Goal: Transaction & Acquisition: Purchase product/service

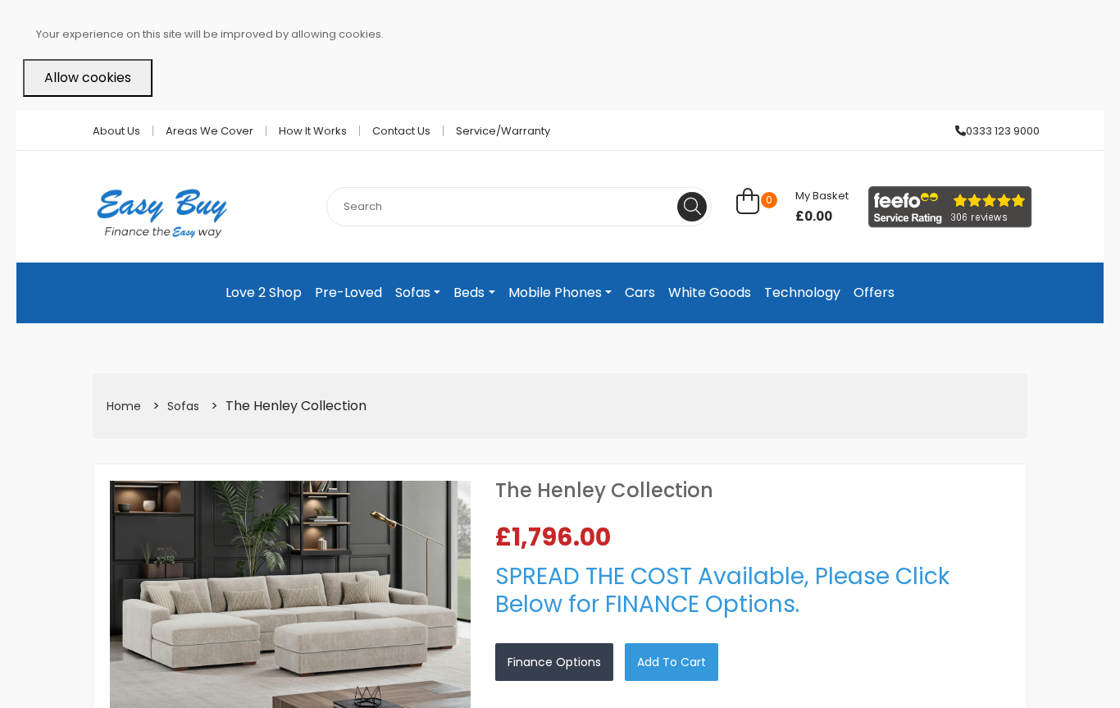
select select "104"
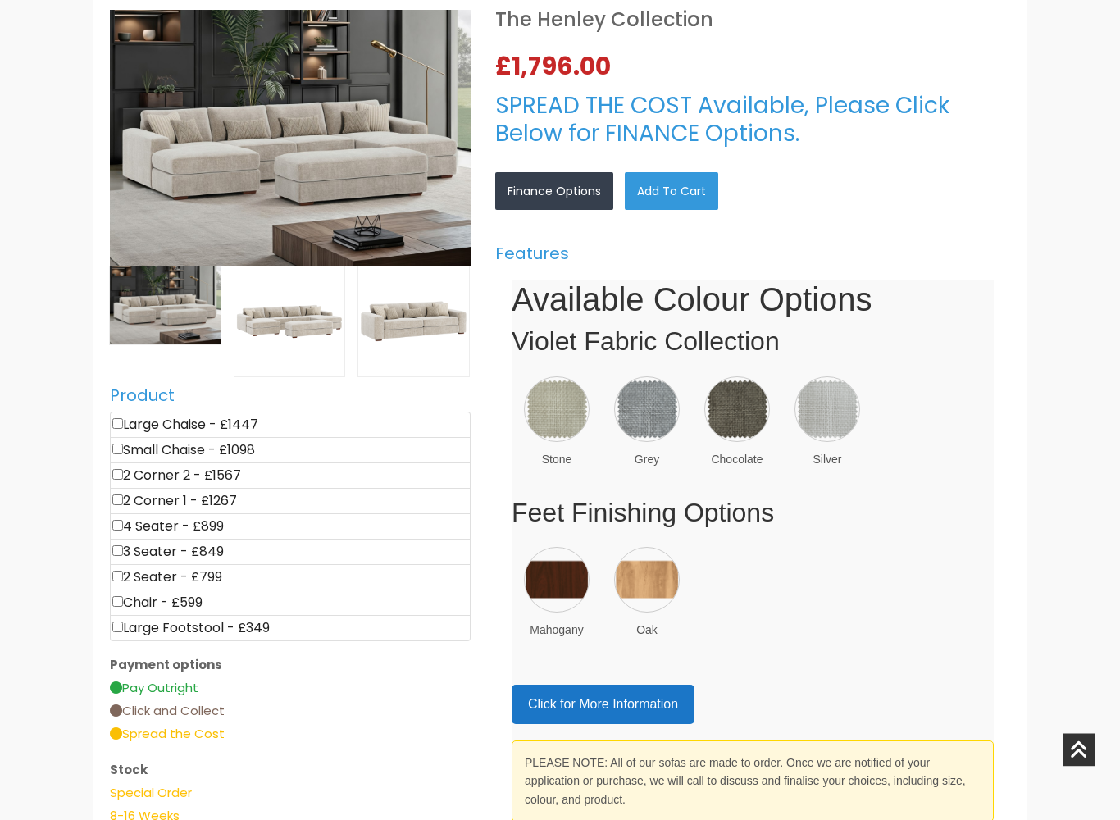
scroll to position [471, 0]
click at [314, 421] on li "Large Chaise - £1447" at bounding box center [290, 425] width 361 height 26
click at [122, 422] on input"] "checkbox" at bounding box center [117, 423] width 11 height 11
checkbox input"] "true"
type input "1447"
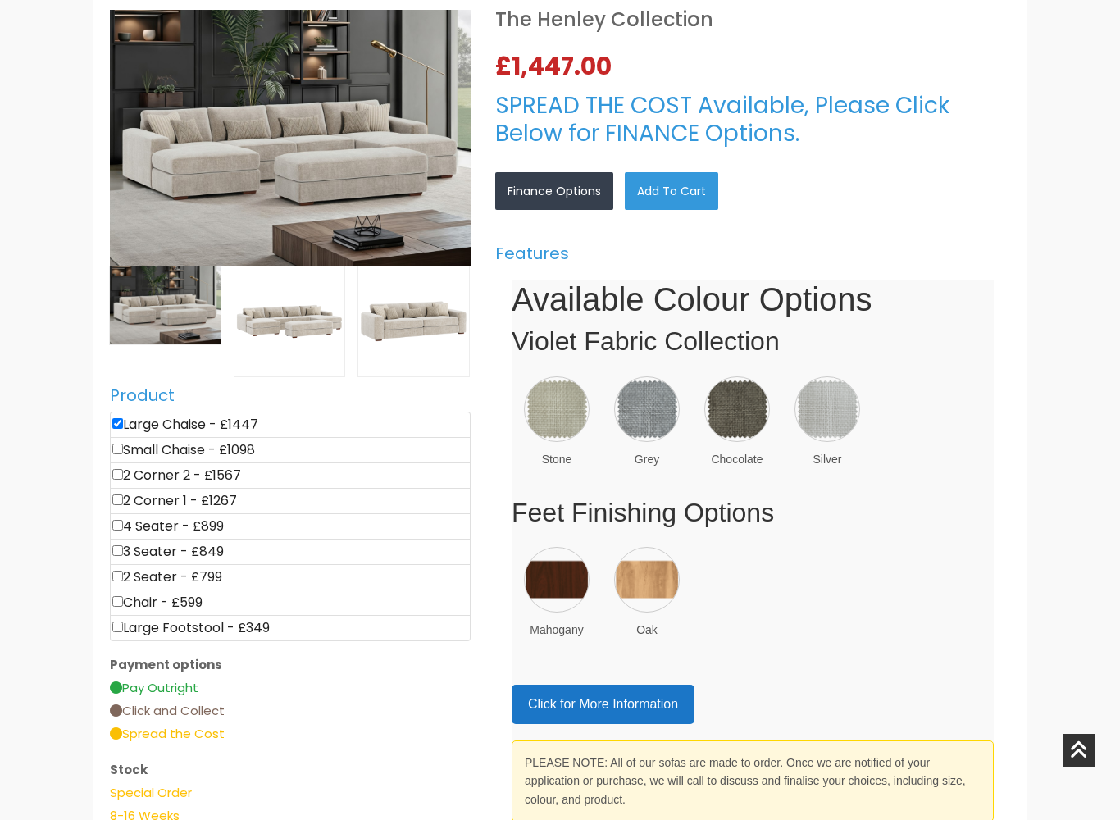
click at [123, 426] on input"] "checkbox" at bounding box center [117, 423] width 11 height 11
checkbox input"] "false"
type input "0"
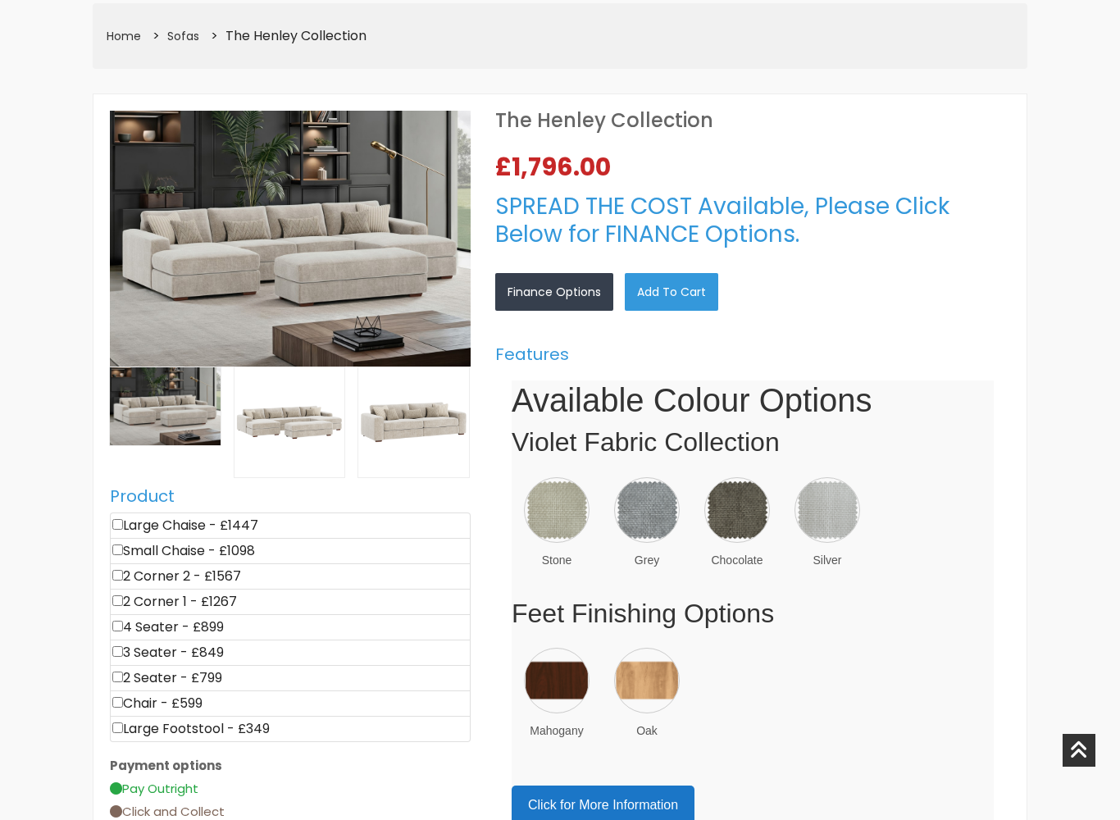
scroll to position [371, 0]
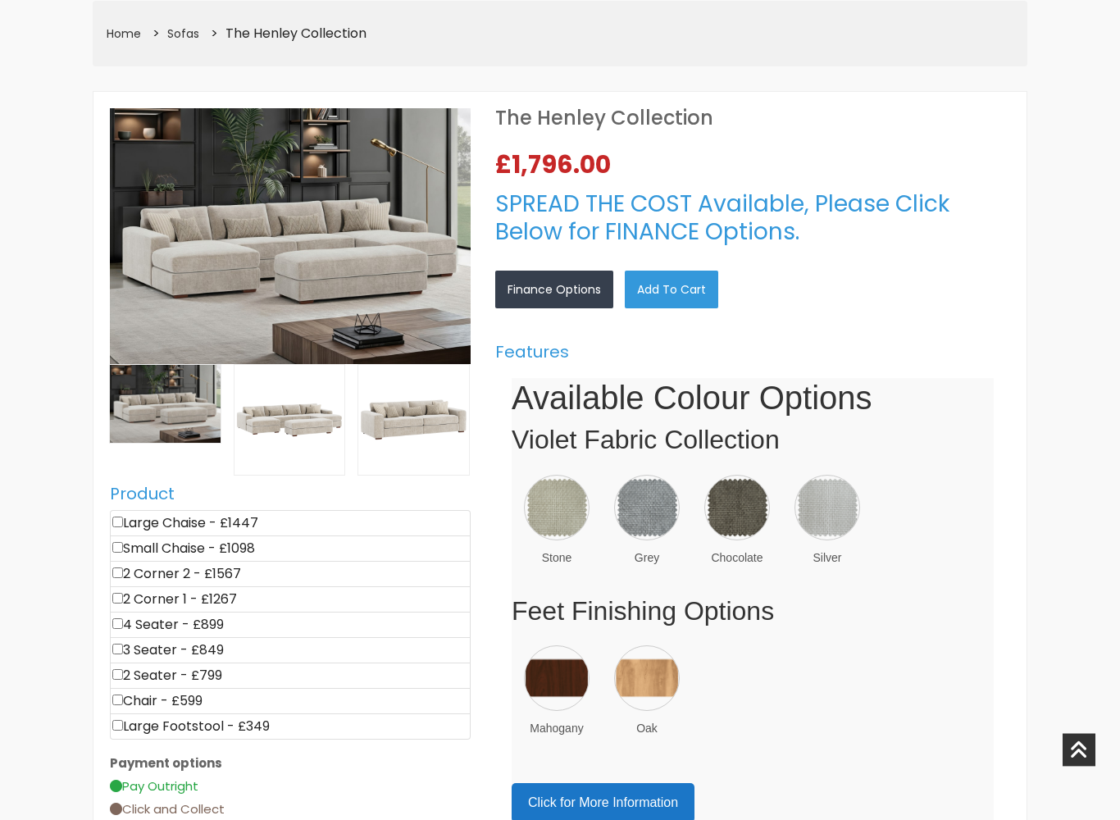
click at [118, 517] on input"] "checkbox" at bounding box center [117, 522] width 11 height 11
checkbox input"] "true"
type input "1447"
click at [115, 524] on input"] "checkbox" at bounding box center [117, 521] width 11 height 11
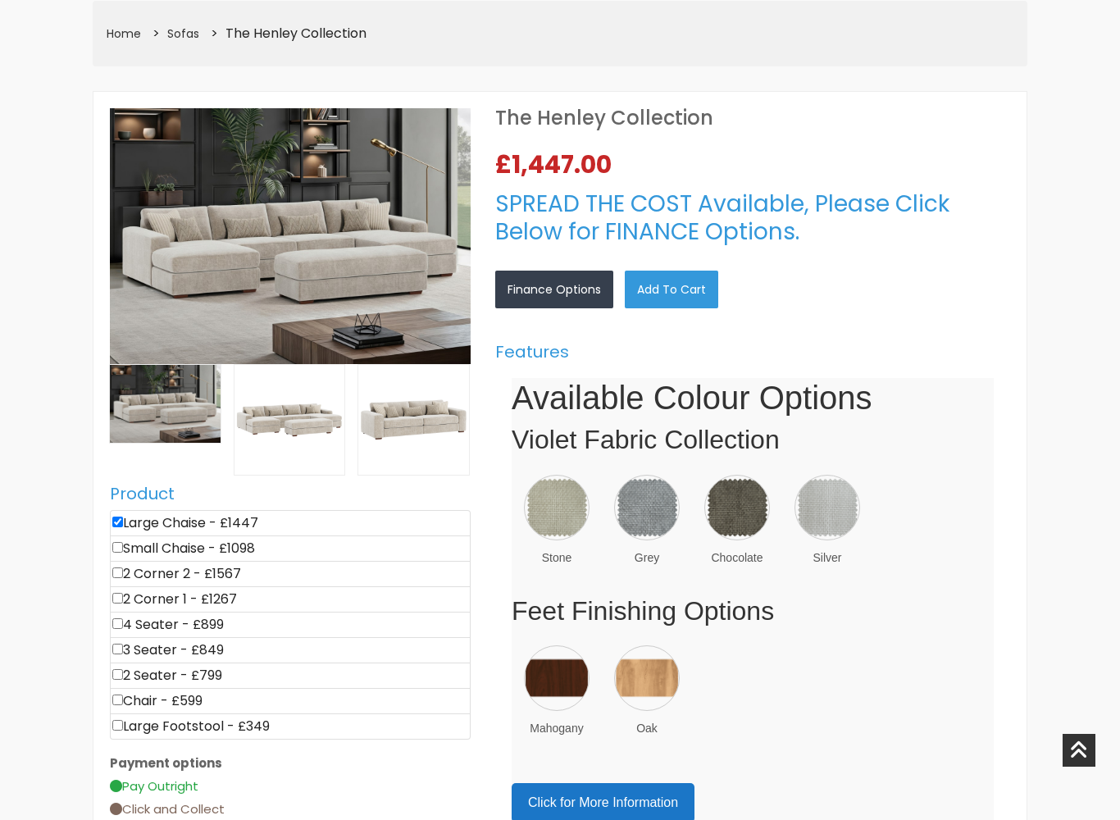
checkbox input"] "false"
type input "0"
click at [116, 707] on input"] "checkbox" at bounding box center [117, 725] width 11 height 11
checkbox input"] "true"
type input "349"
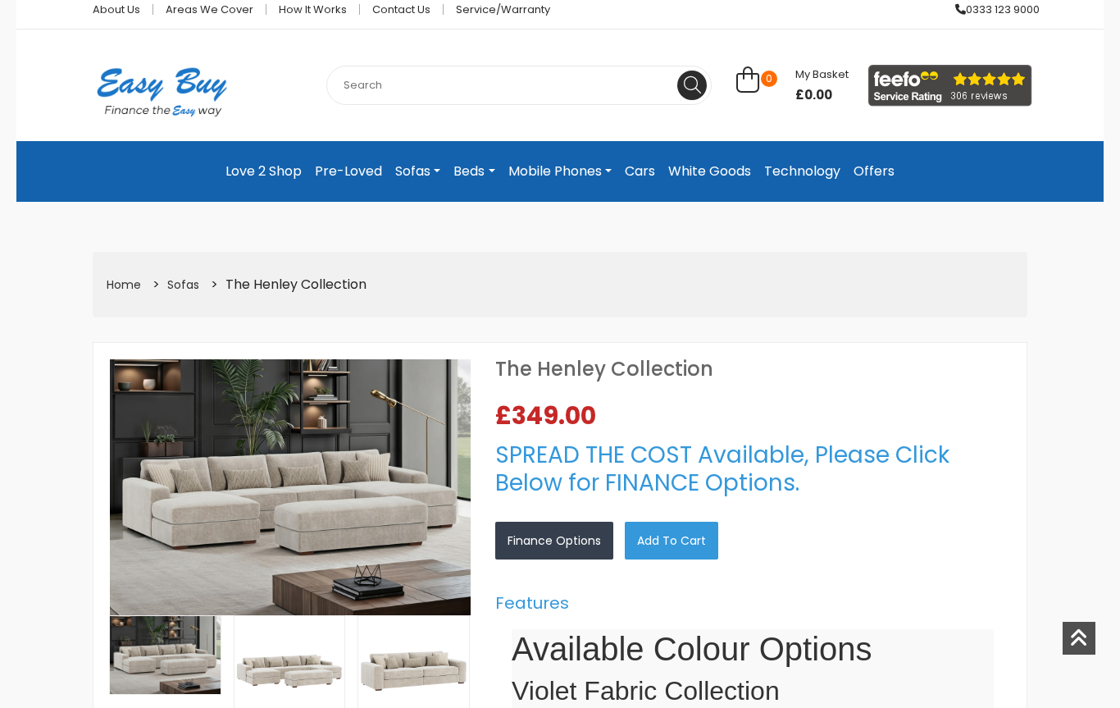
scroll to position [0, 0]
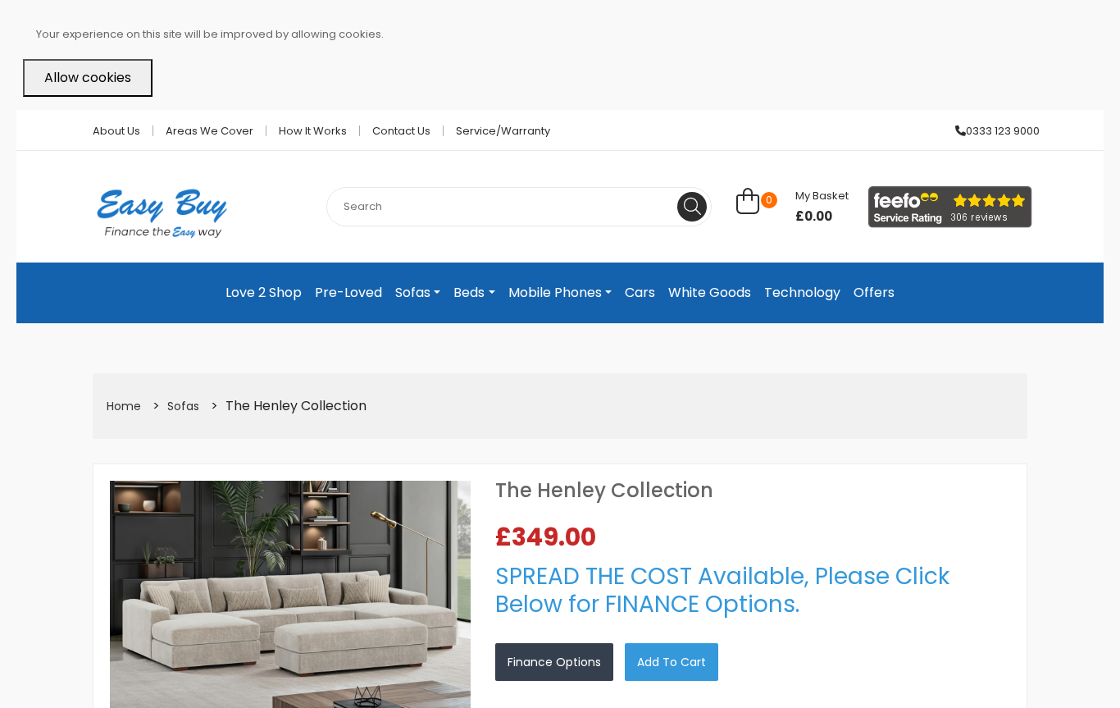
click at [189, 410] on link "Sofas" at bounding box center [183, 406] width 32 height 16
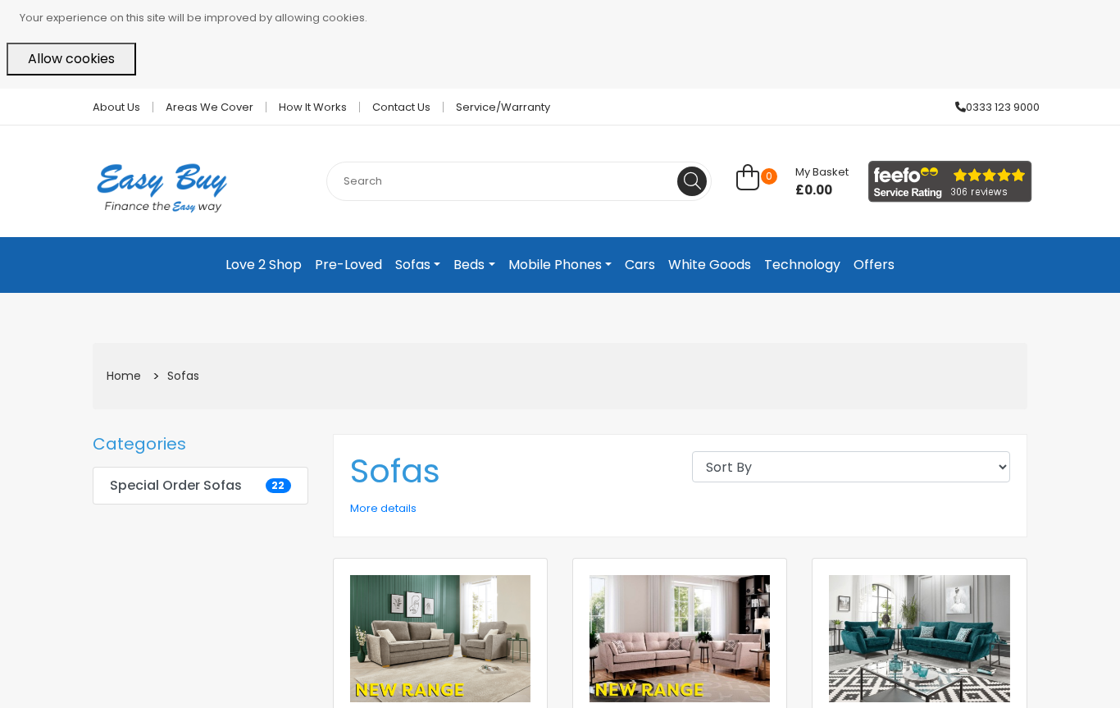
click at [121, 382] on link "Home" at bounding box center [124, 375] width 34 height 16
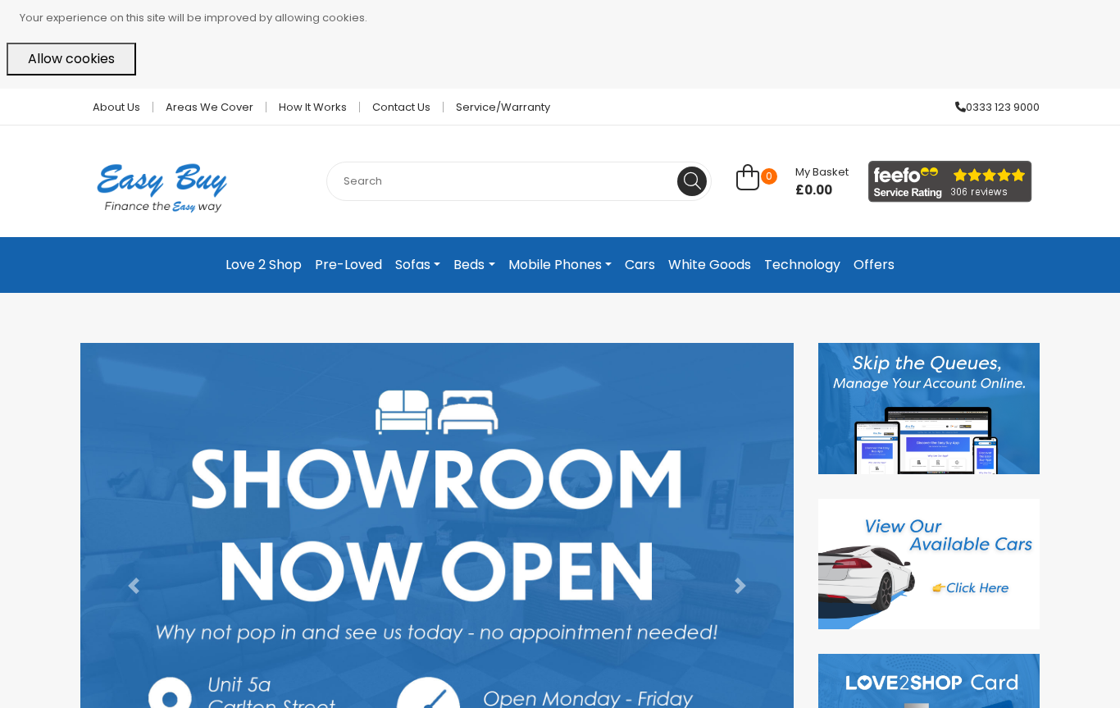
click at [143, 370] on link "Previous" at bounding box center [133, 585] width 107 height 485
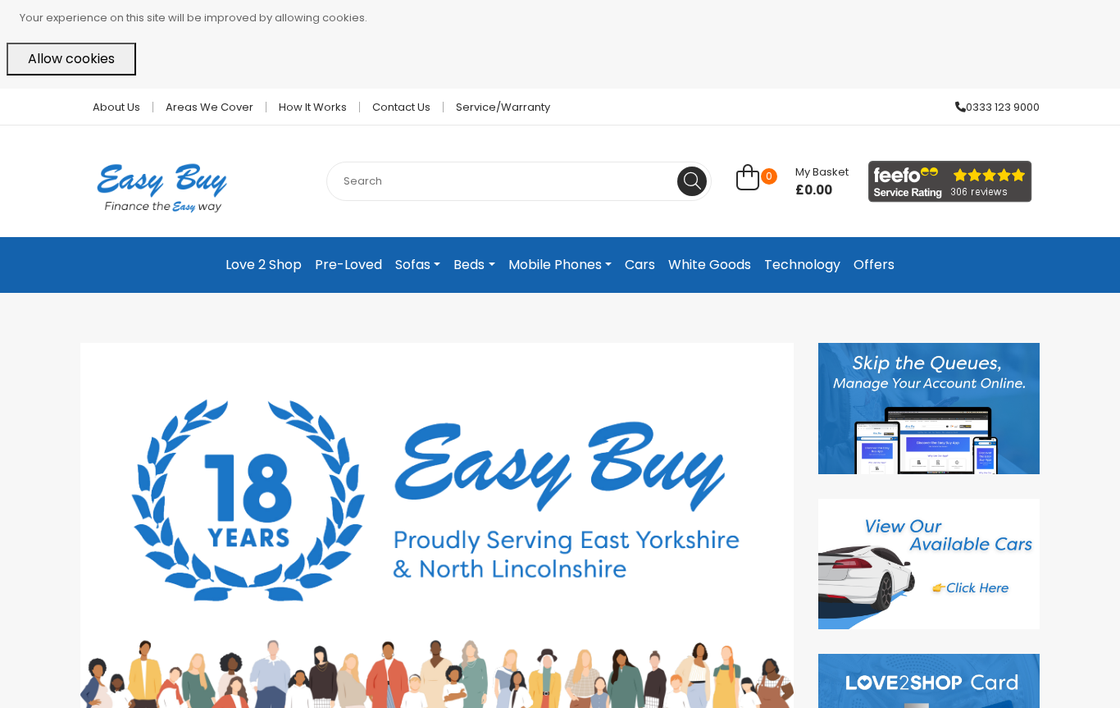
click at [487, 175] on input "text" at bounding box center [518, 181] width 385 height 39
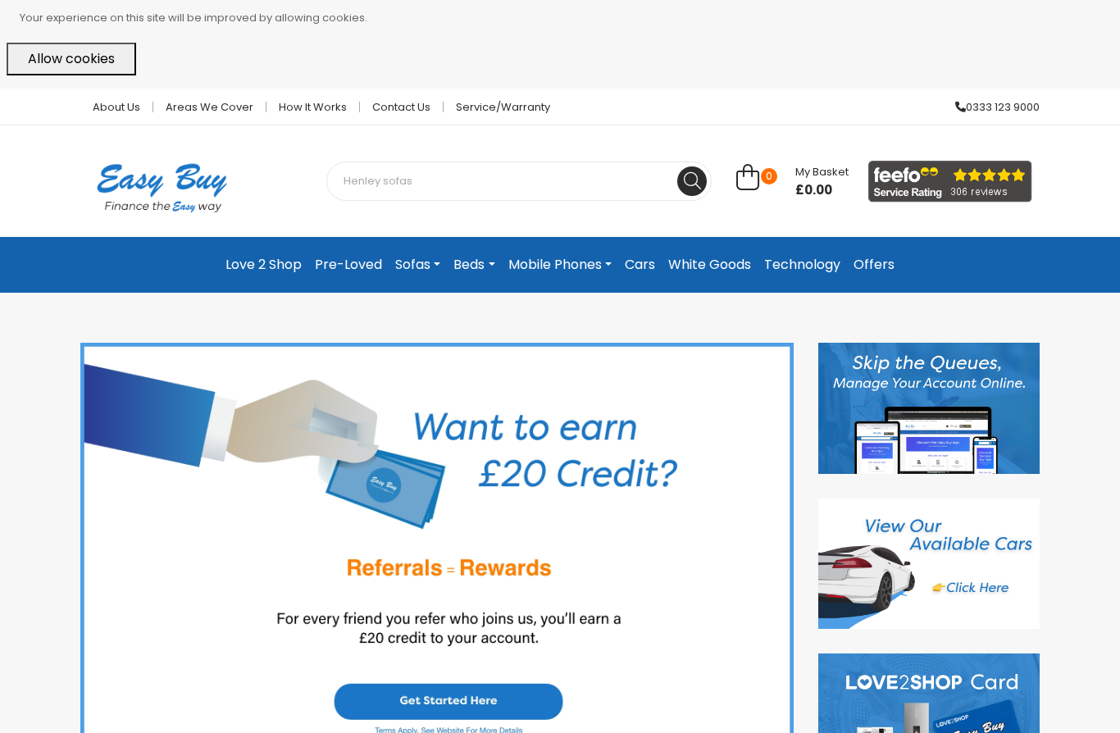
type input "Henley sofas"
click at [692, 180] on button at bounding box center [692, 181] width 30 height 30
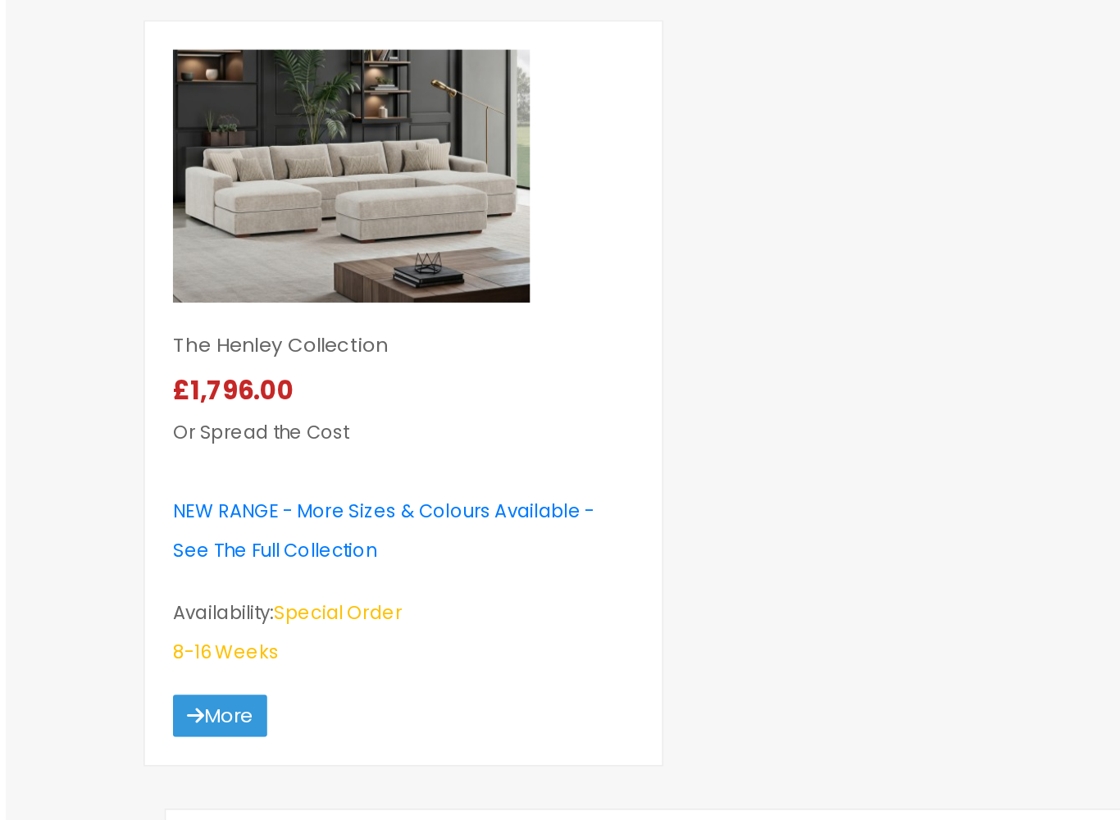
scroll to position [390, 0]
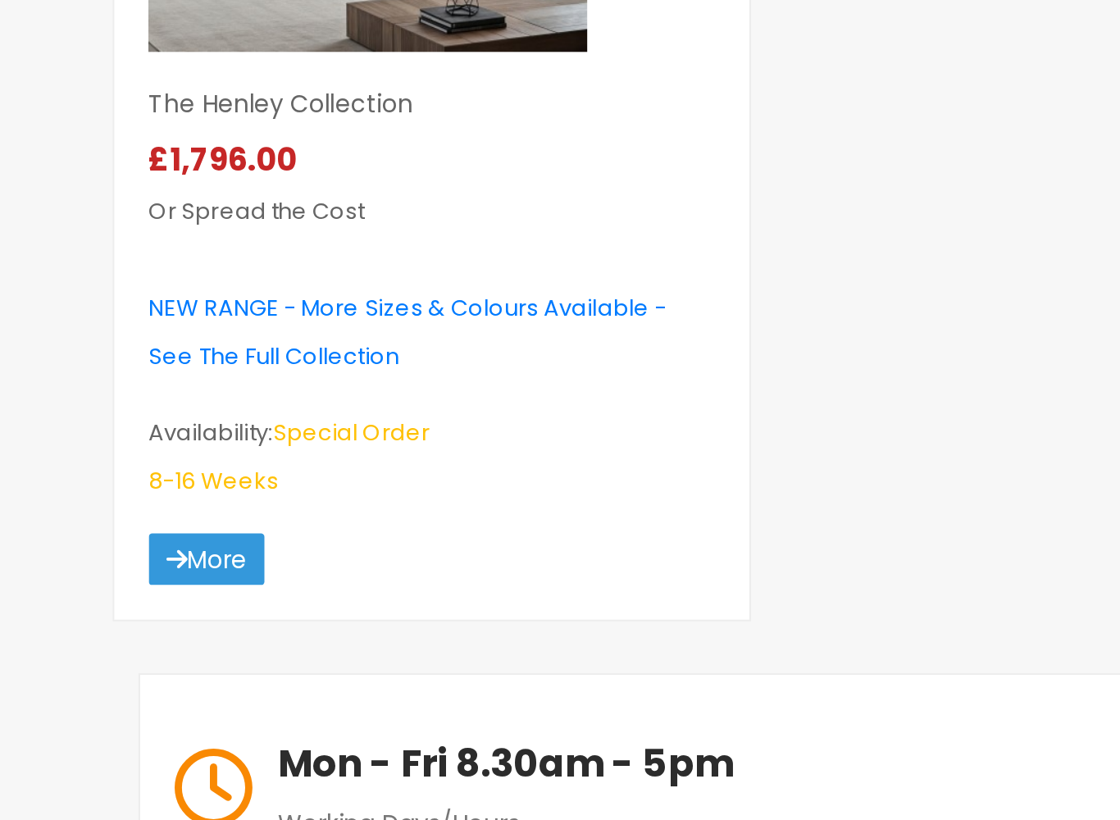
click at [144, 297] on span "NEW RANGE - More Sizes & Colours Available - See The Full Collection" at bounding box center [221, 316] width 246 height 39
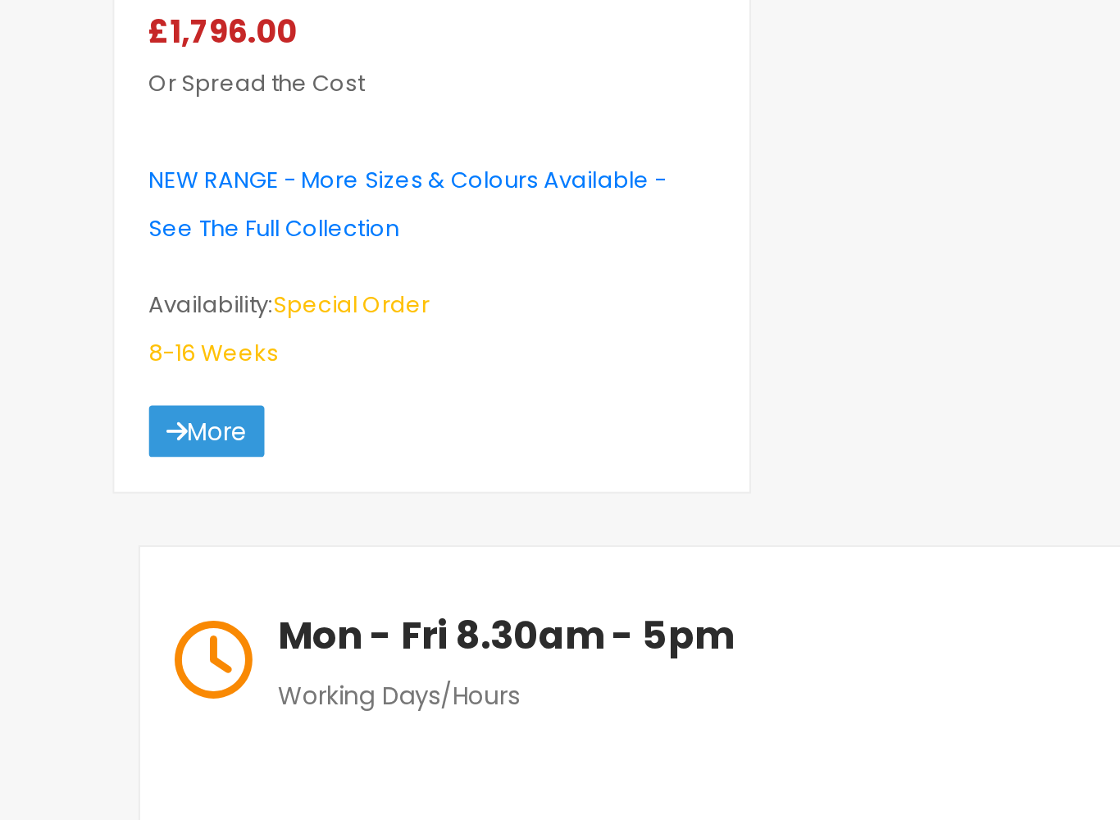
click at [104, 412] on link "More" at bounding box center [125, 424] width 55 height 25
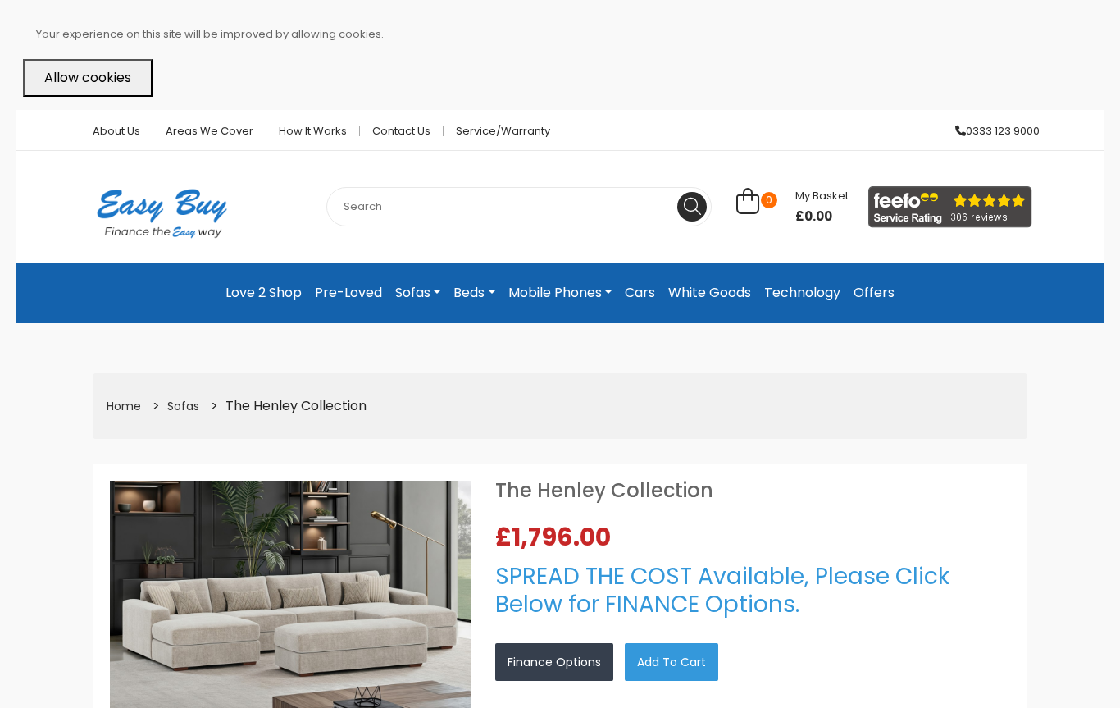
select select "104"
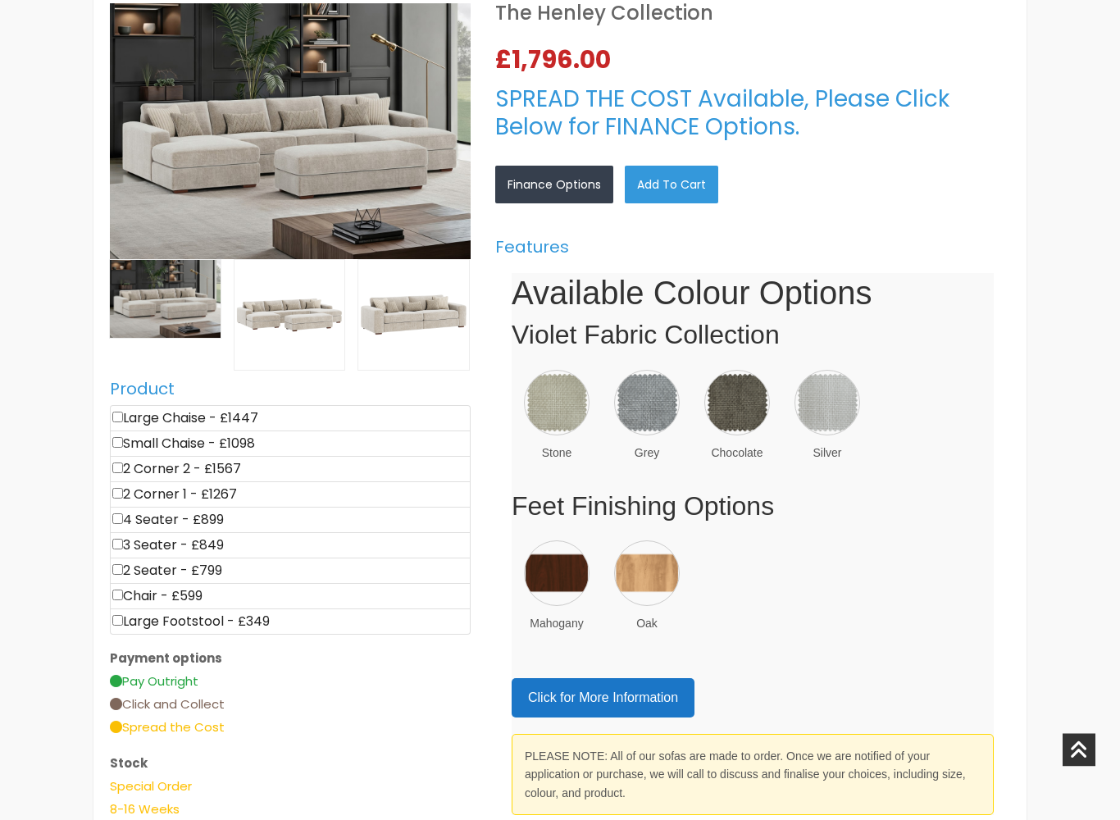
scroll to position [477, 0]
click at [277, 412] on li "Large Chaise - £1447" at bounding box center [290, 418] width 361 height 26
click at [125, 409] on li "Large Chaise - £1447" at bounding box center [290, 418] width 361 height 26
click at [121, 416] on input"] "checkbox" at bounding box center [117, 417] width 11 height 11
checkbox input"] "true"
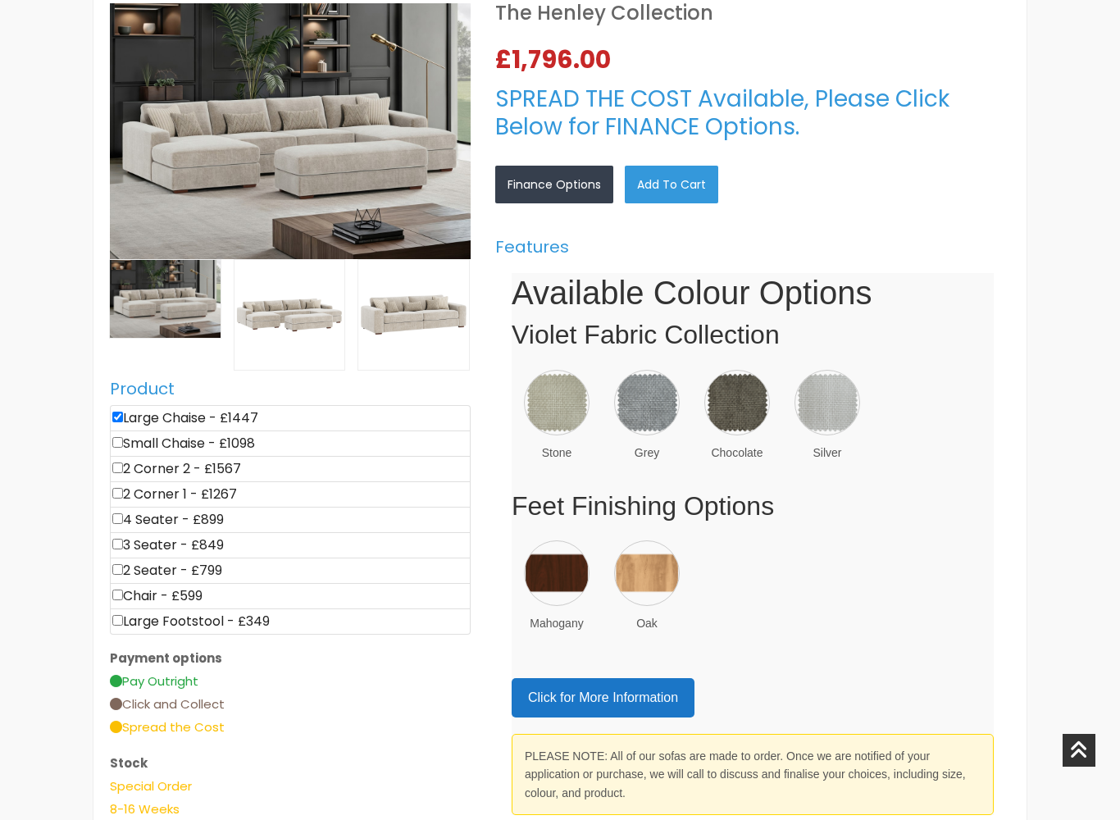
type input "1447"
click at [121, 470] on input"] "checkbox" at bounding box center [117, 467] width 11 height 11
checkbox input"] "true"
type input "3014"
click at [122, 567] on input"] "checkbox" at bounding box center [117, 569] width 11 height 11
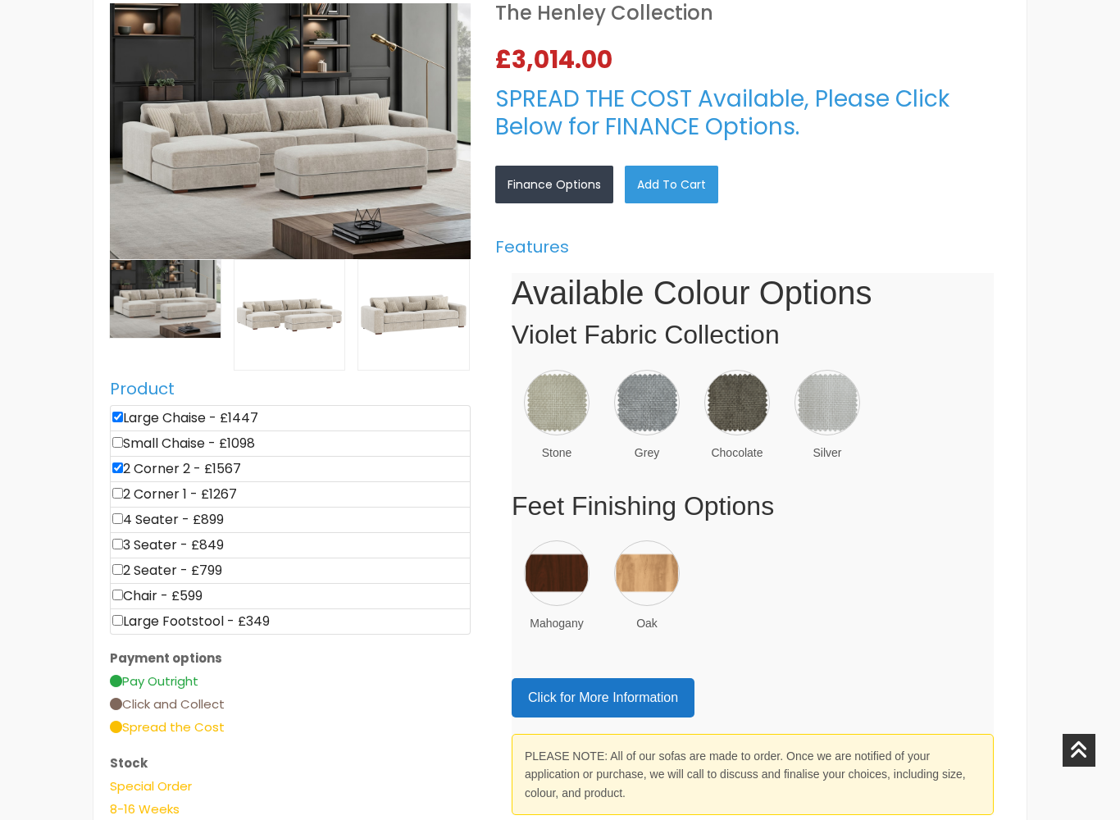
checkbox input"] "true"
type input "3813"
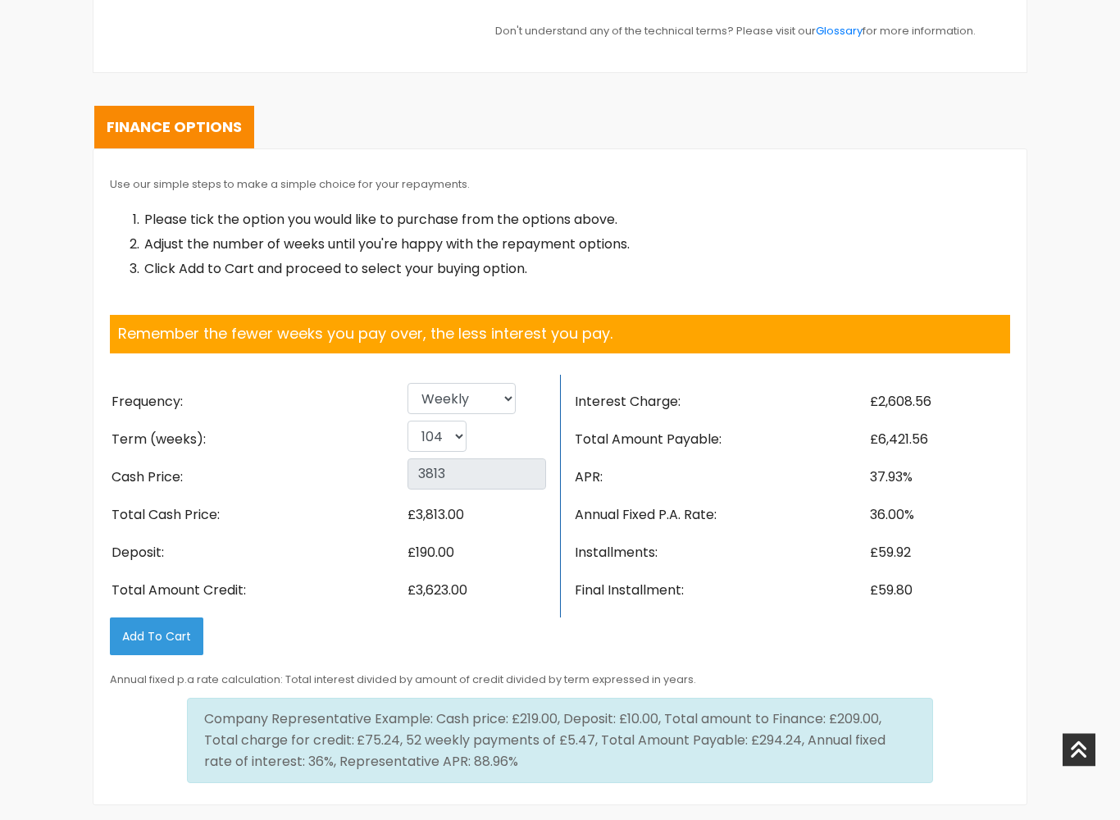
scroll to position [1943, 0]
click at [494, 383] on select "Weekly Fortnightly 4 weekly Monthly" at bounding box center [461, 398] width 108 height 31
select select "Monthly"
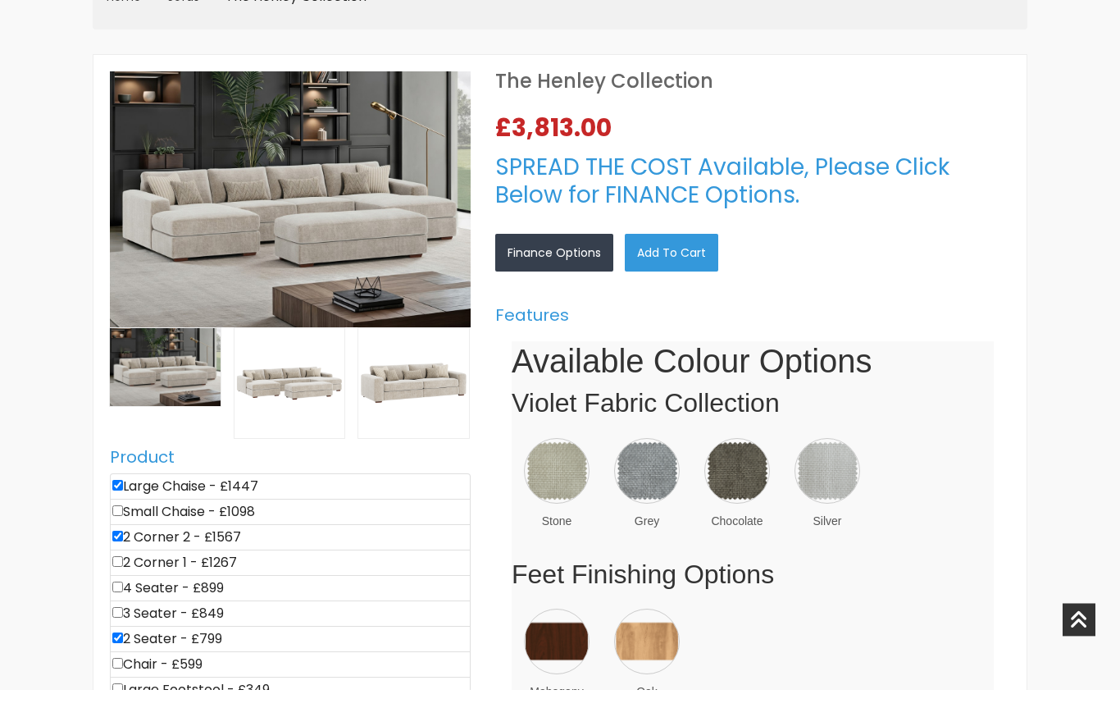
scroll to position [409, 0]
click at [135, 483] on li "Large Chaise - £1447" at bounding box center [290, 486] width 361 height 26
click at [122, 485] on input"] "checkbox" at bounding box center [117, 485] width 11 height 11
checkbox input"] "false"
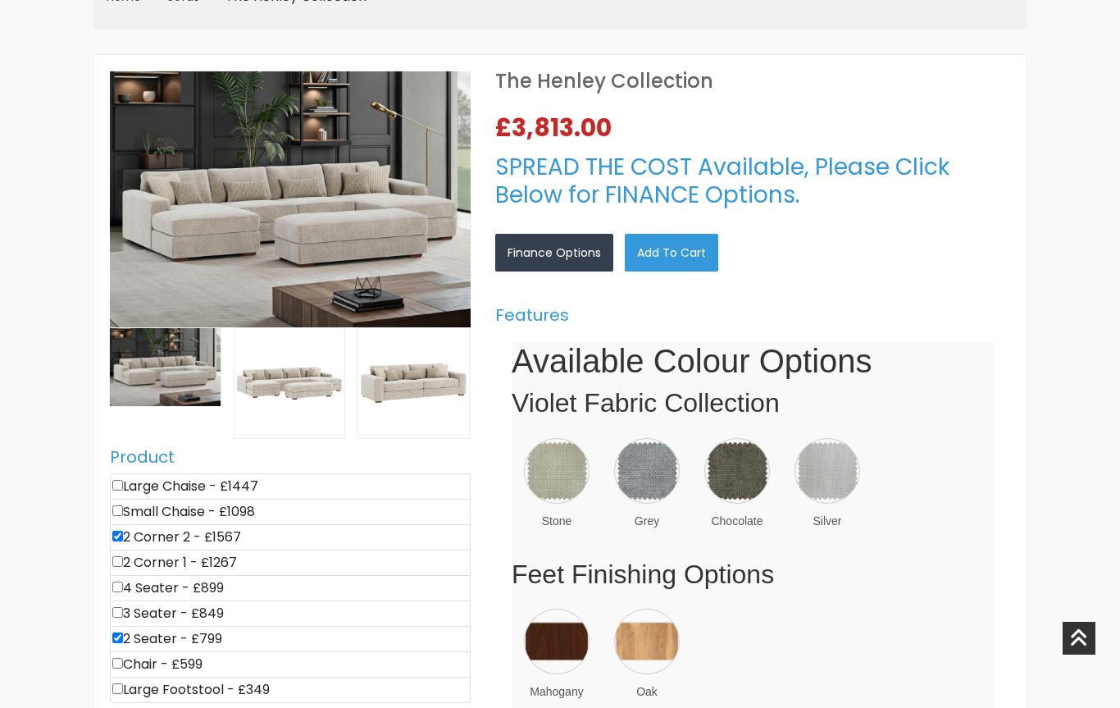
type input "2366"
click at [123, 534] on input"] "checkbox" at bounding box center [117, 535] width 11 height 11
checkbox input"] "false"
type input "799"
click at [122, 640] on input"] "checkbox" at bounding box center [117, 637] width 11 height 11
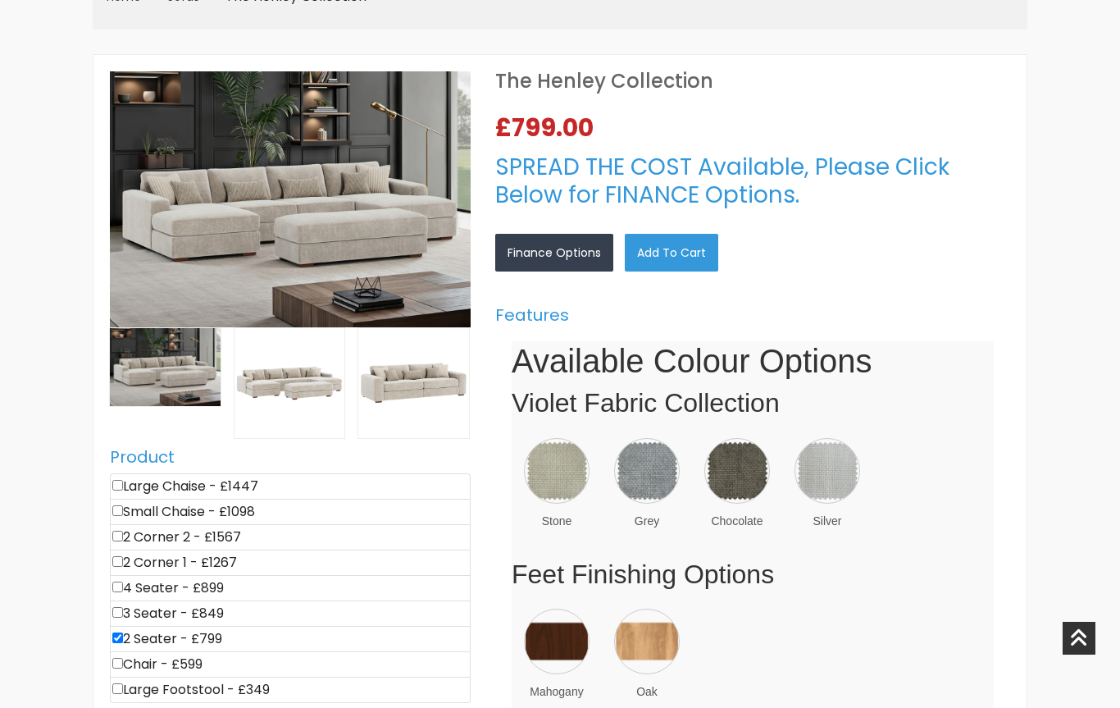
checkbox input"] "false"
type input "0"
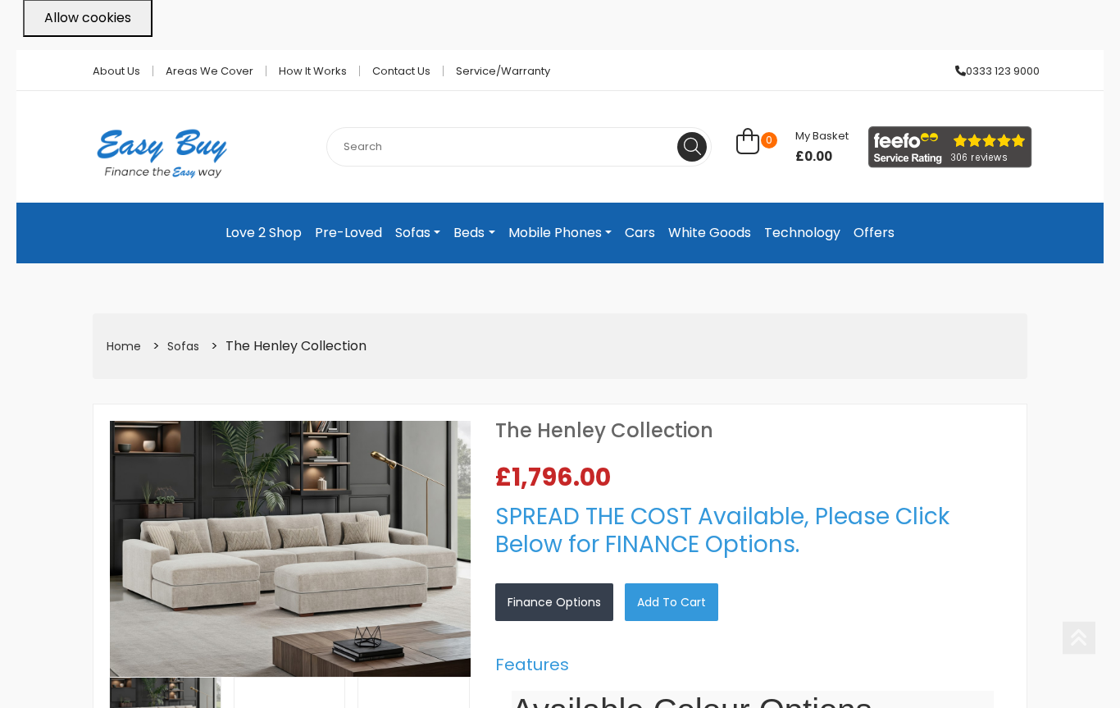
scroll to position [0, 0]
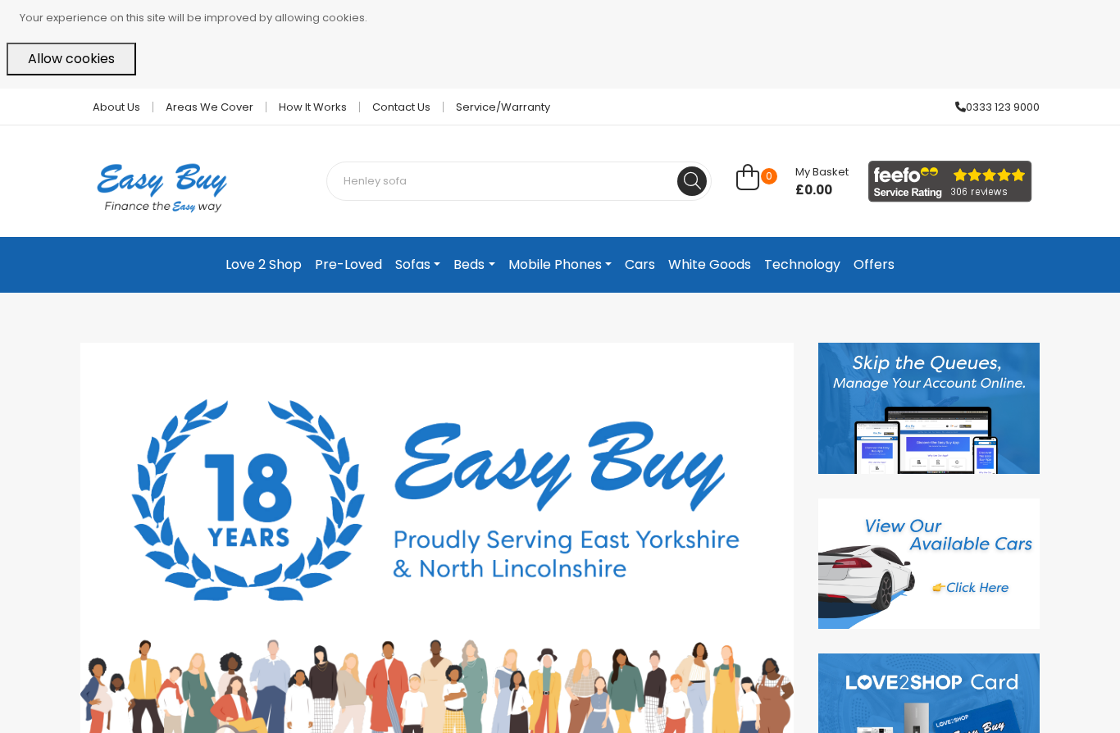
type input "Henley sofa"
click at [692, 180] on button at bounding box center [692, 181] width 30 height 30
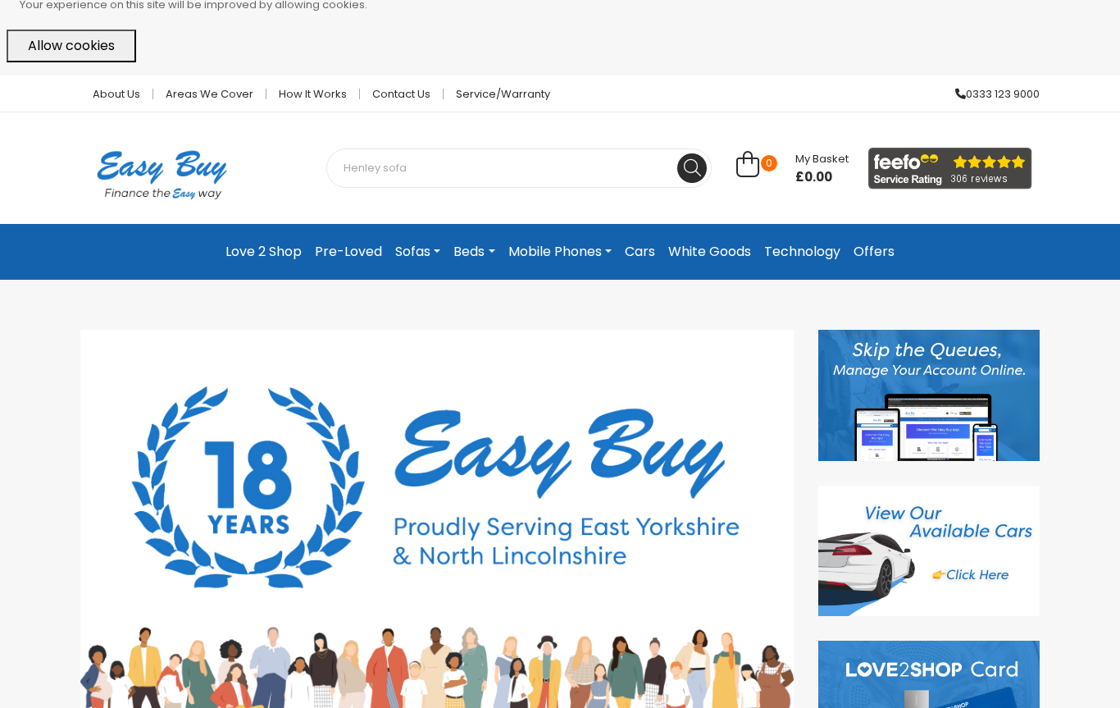
scroll to position [13, 0]
